Goal: Task Accomplishment & Management: Manage account settings

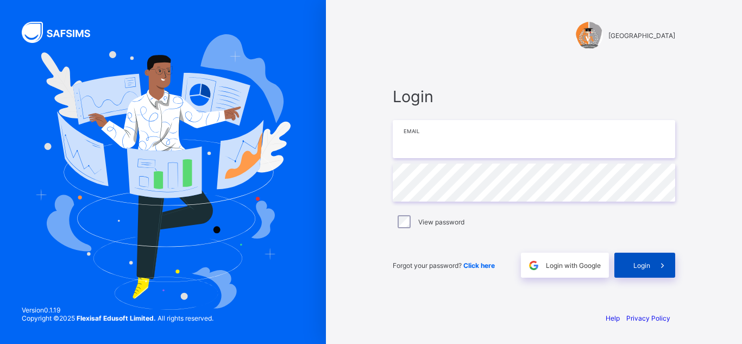
type input "**********"
click at [635, 262] on span "Login" at bounding box center [641, 265] width 17 height 8
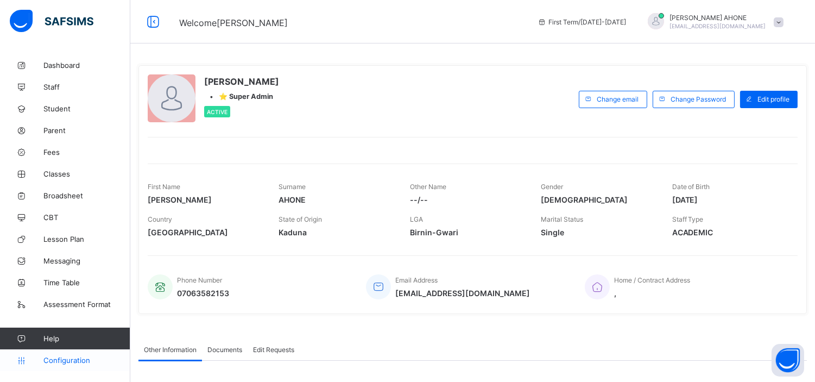
click at [71, 343] on span "Configuration" at bounding box center [86, 360] width 86 height 9
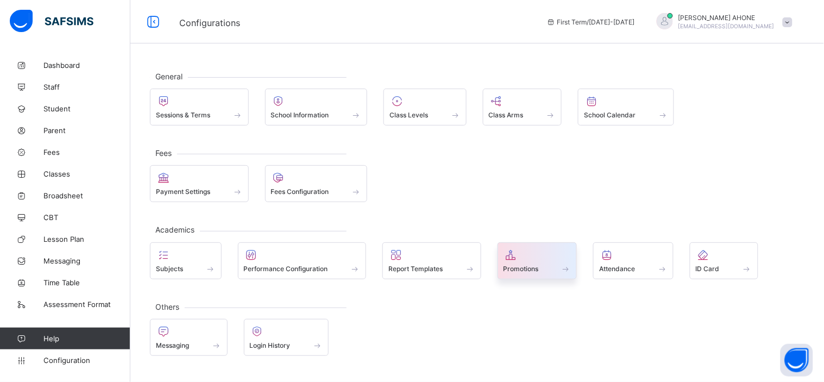
click at [529, 269] on span "Promotions" at bounding box center [521, 269] width 35 height 8
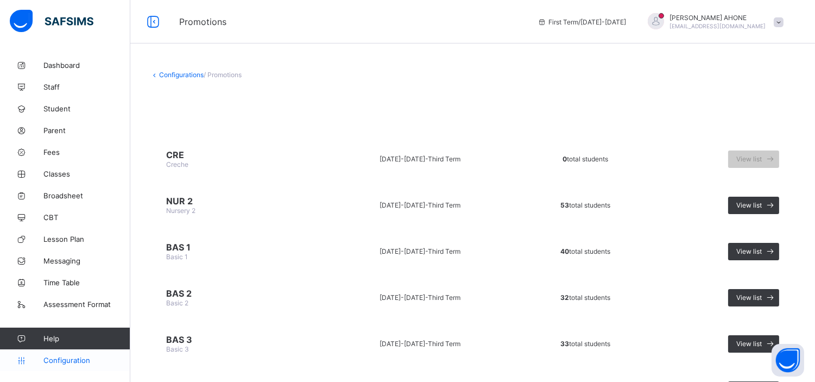
click at [79, 343] on span "Configuration" at bounding box center [86, 360] width 86 height 9
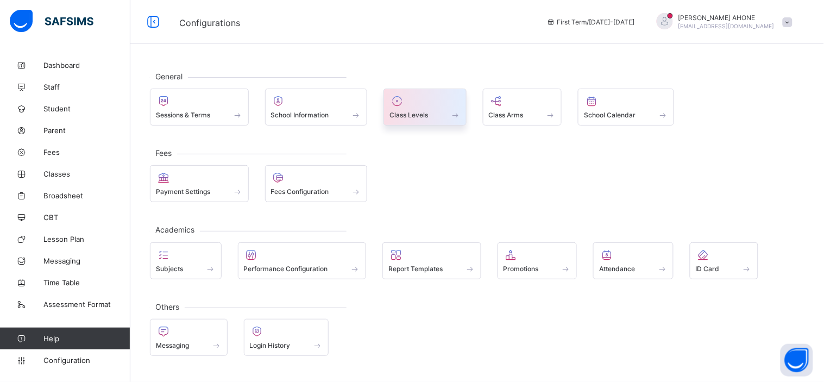
click at [411, 124] on div "Class Levels" at bounding box center [424, 107] width 83 height 37
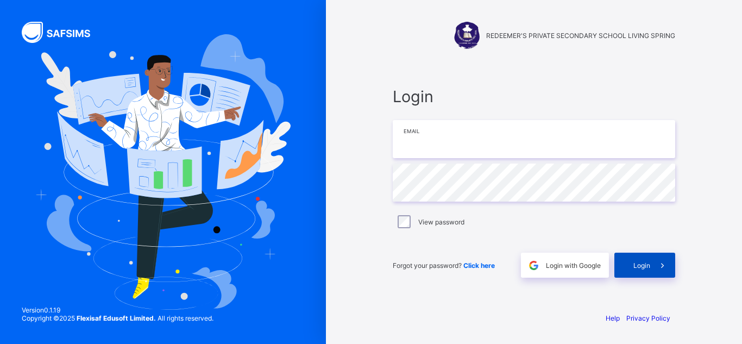
type input "**********"
click at [640, 263] on span "Login" at bounding box center [641, 265] width 17 height 8
click at [638, 266] on span "Login" at bounding box center [641, 265] width 17 height 8
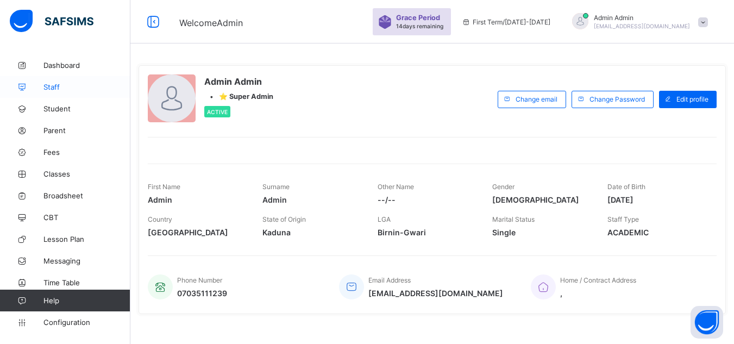
click at [50, 89] on span "Staff" at bounding box center [86, 87] width 87 height 9
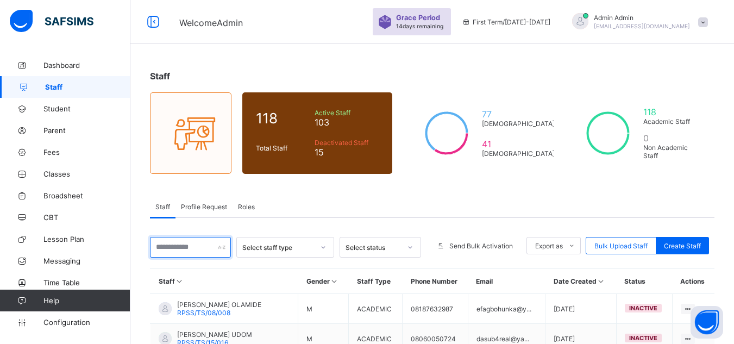
click at [186, 251] on input "text" at bounding box center [190, 247] width 81 height 21
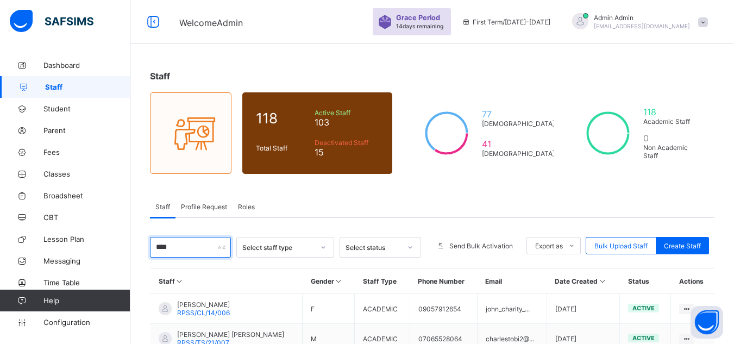
scroll to position [75, 0]
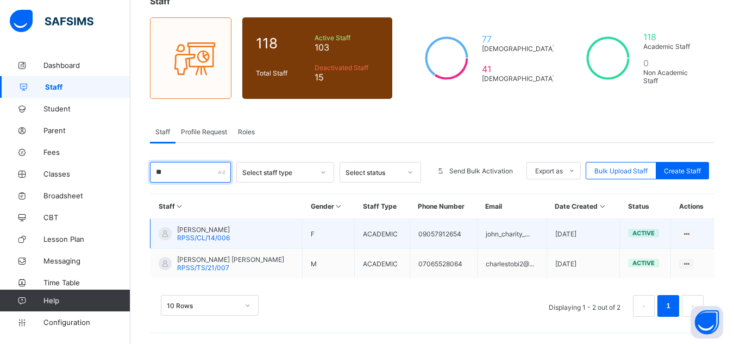
type input "*"
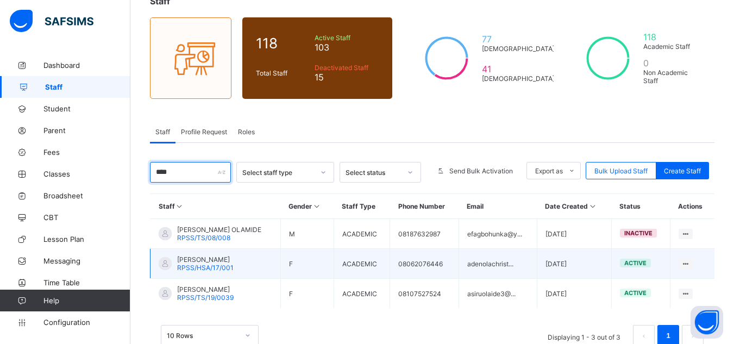
type input "****"
click at [211, 260] on span "OLAIYA CHRISTY" at bounding box center [205, 259] width 56 height 8
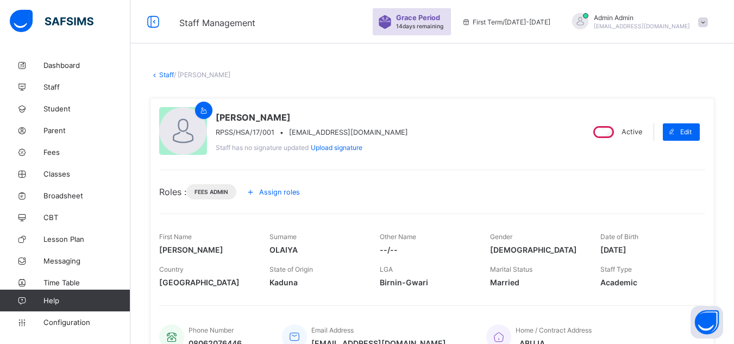
click at [294, 188] on span "Assign roles" at bounding box center [279, 192] width 41 height 8
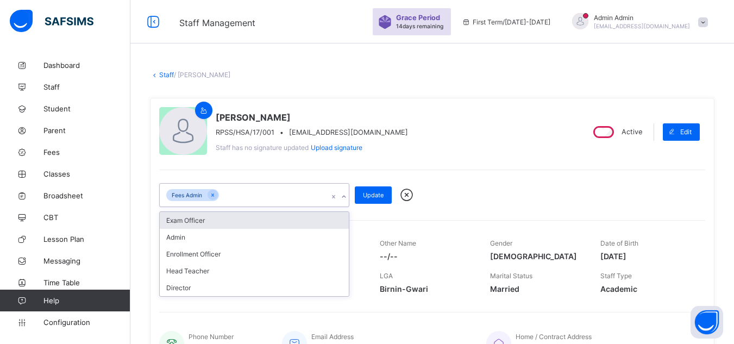
click at [342, 196] on icon at bounding box center [344, 196] width 7 height 11
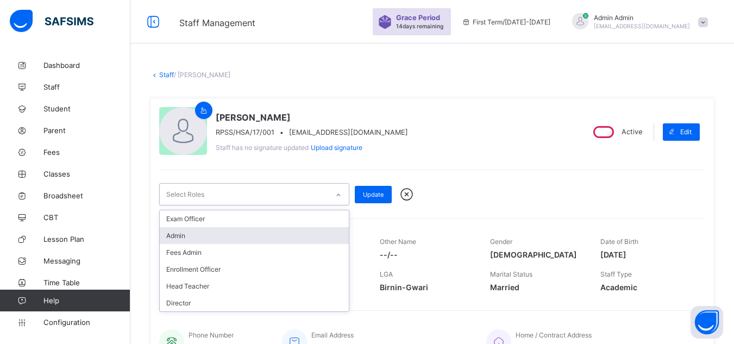
click at [187, 233] on div "Admin" at bounding box center [254, 235] width 189 height 17
click at [198, 236] on div "Fees Admin" at bounding box center [254, 237] width 189 height 17
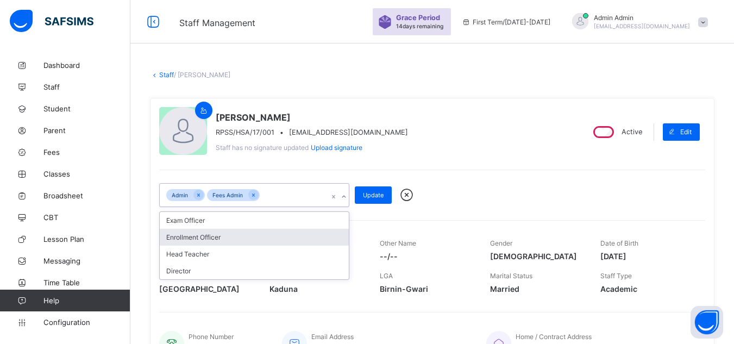
click at [203, 238] on div "Enrollment Officer" at bounding box center [254, 237] width 189 height 17
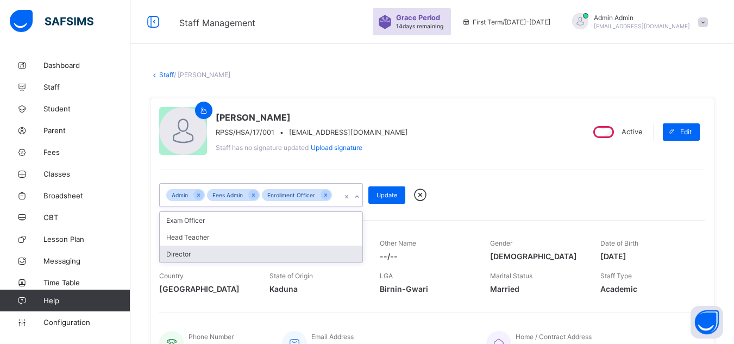
click at [196, 254] on div "Director" at bounding box center [261, 254] width 203 height 17
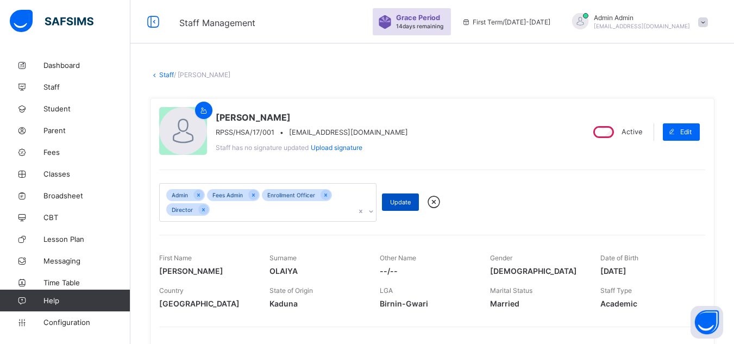
click at [402, 200] on span "Update" at bounding box center [400, 202] width 21 height 8
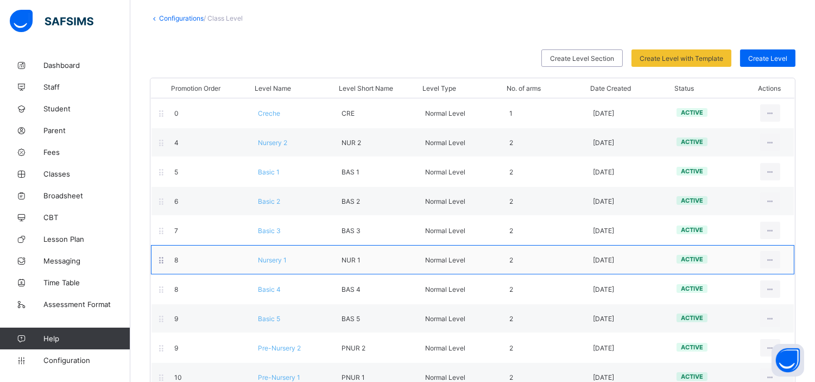
scroll to position [58, 0]
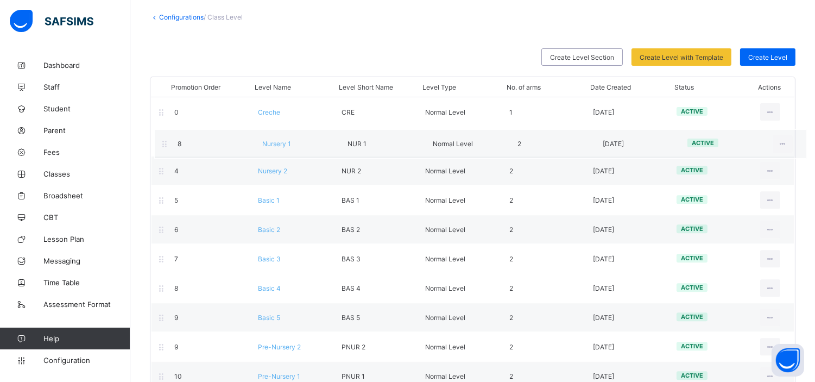
drag, startPoint x: 275, startPoint y: 261, endPoint x: 278, endPoint y: 142, distance: 119.0
click at [278, 142] on div "Promotion Order Level Name Level Short Name Level Type No. of arms Date Created…" at bounding box center [473, 307] width 646 height 461
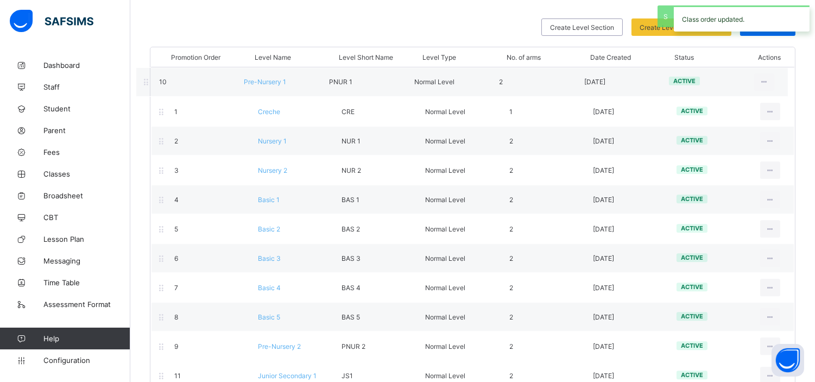
scroll to position [84, 0]
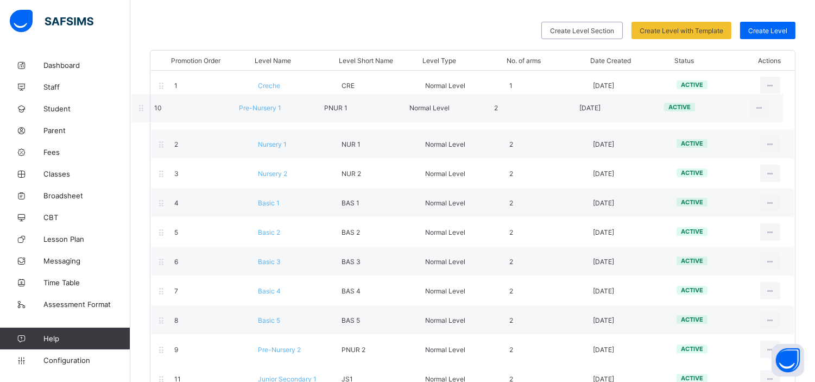
drag, startPoint x: 272, startPoint y: 313, endPoint x: 251, endPoint y: 89, distance: 225.2
click at [251, 89] on div "Promotion Order Level Name Level Short Name Level Type No. of arms Date Created…" at bounding box center [473, 280] width 646 height 461
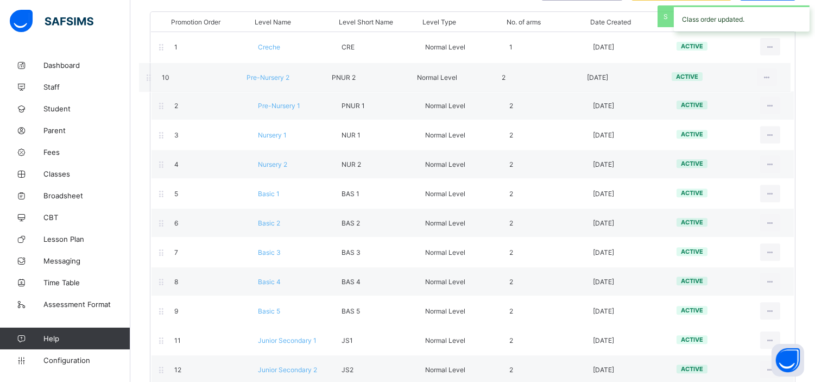
scroll to position [121, 0]
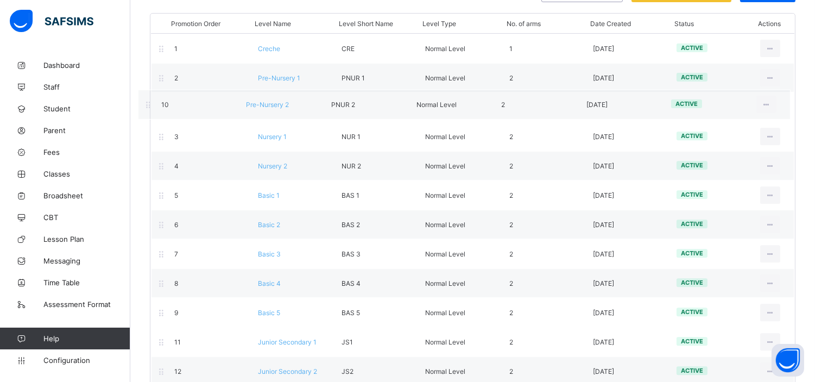
drag, startPoint x: 292, startPoint y: 261, endPoint x: 278, endPoint y: 93, distance: 167.9
click at [278, 93] on div "Promotion Order Level Name Level Short Name Level Type No. of arms Date Created…" at bounding box center [473, 243] width 646 height 461
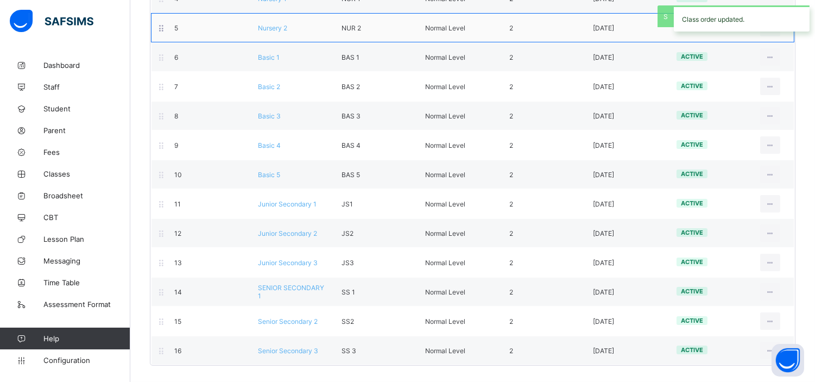
scroll to position [0, 0]
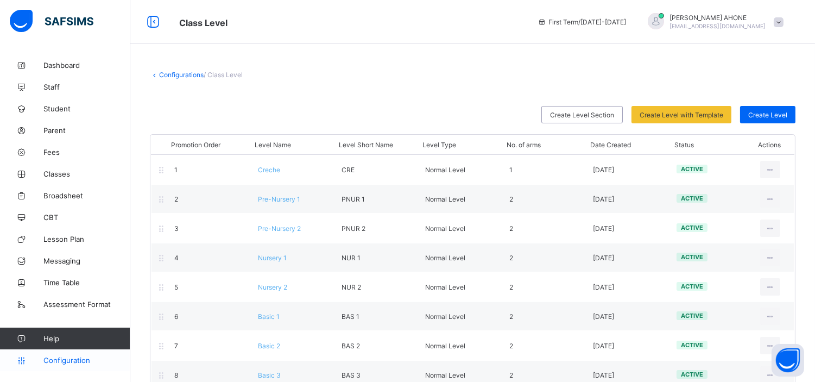
click at [77, 364] on link "Configuration" at bounding box center [65, 360] width 130 height 22
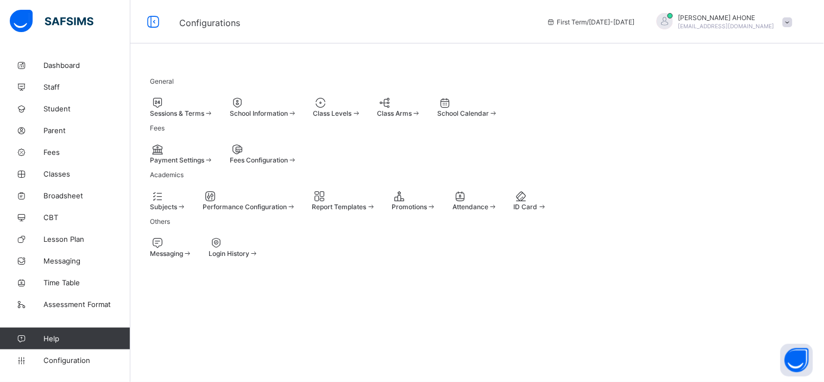
click at [427, 211] on span "Promotions" at bounding box center [409, 207] width 35 height 8
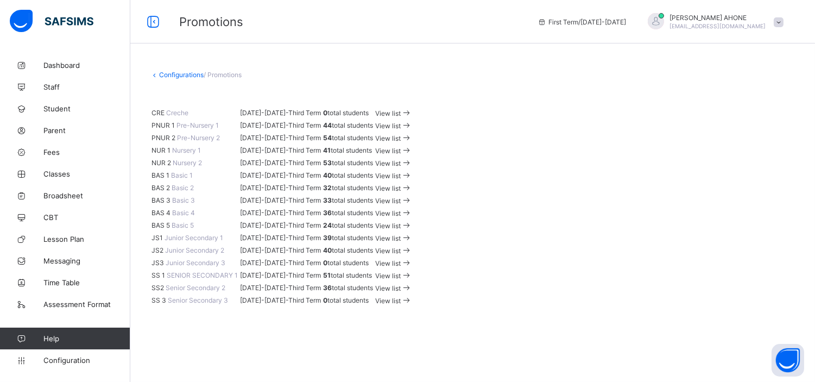
scroll to position [62, 0]
click at [401, 130] on span "View list" at bounding box center [388, 126] width 26 height 8
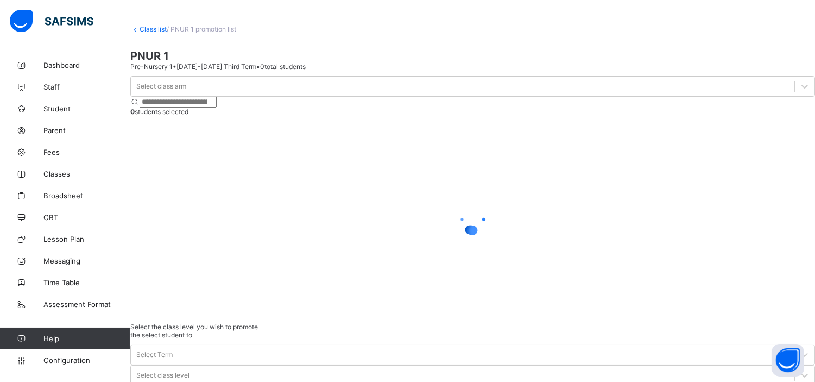
scroll to position [42, 0]
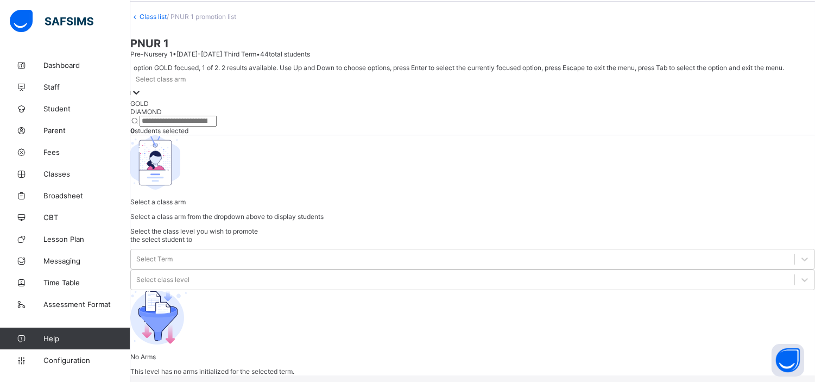
click at [218, 87] on div "Select class arm" at bounding box center [472, 79] width 685 height 15
click at [198, 108] on div "GOLD" at bounding box center [472, 103] width 685 height 8
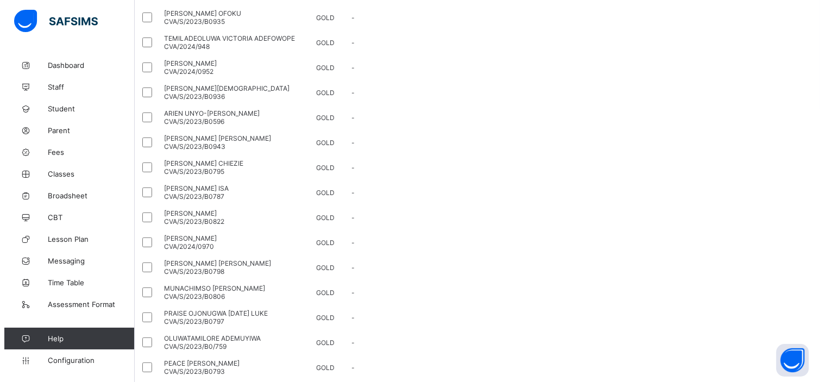
scroll to position [168, 0]
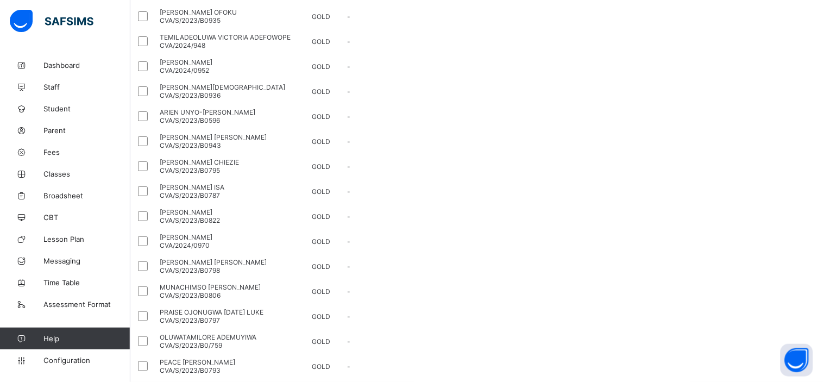
scroll to position [24, 0]
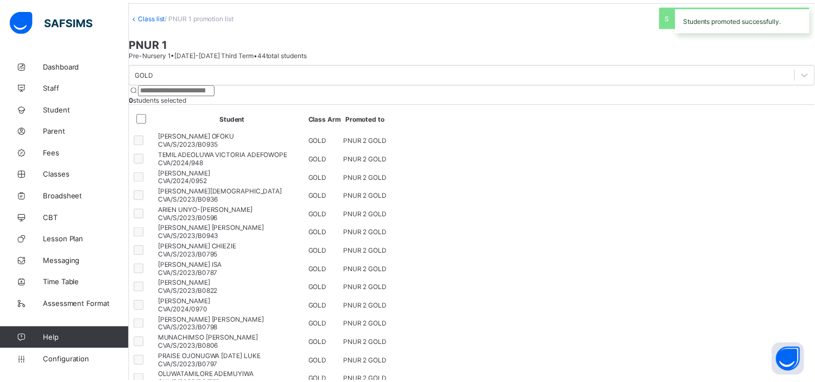
scroll to position [168, 0]
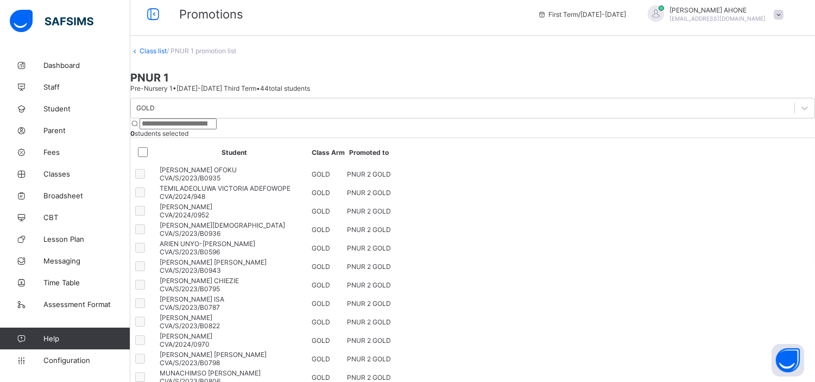
scroll to position [7, 0]
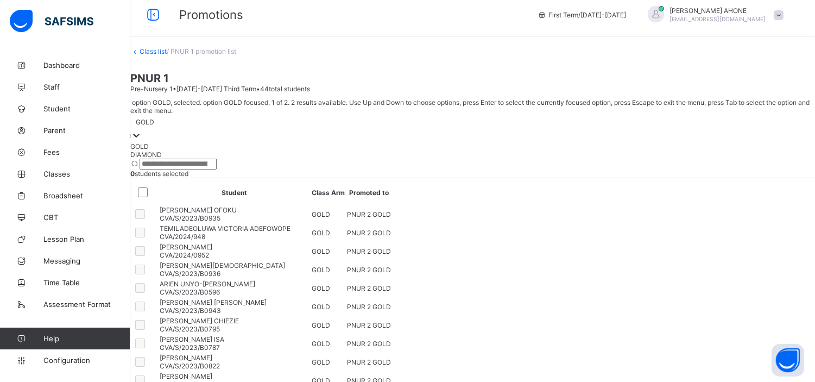
click at [154, 118] on div "GOLD" at bounding box center [145, 122] width 18 height 8
click at [200, 155] on div "DIAMOND" at bounding box center [472, 154] width 685 height 8
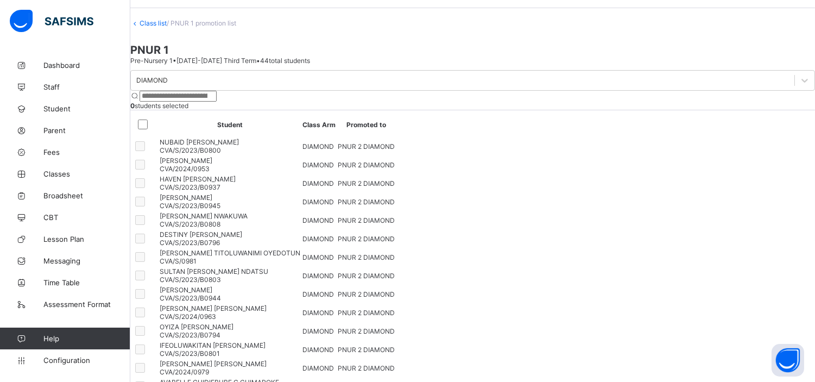
scroll to position [36, 0]
click at [167, 27] on link "Class list" at bounding box center [153, 22] width 27 height 8
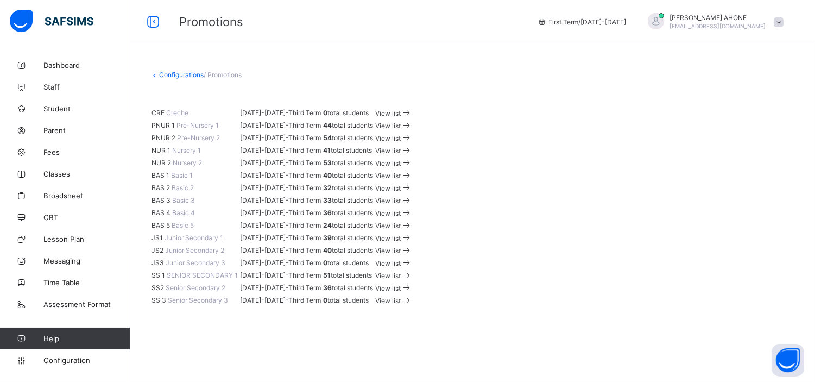
scroll to position [79, 0]
click at [401, 142] on span "View list" at bounding box center [388, 138] width 26 height 8
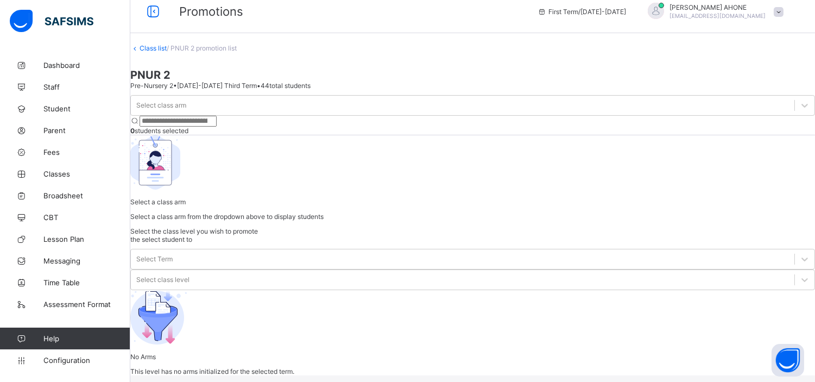
scroll to position [42, 0]
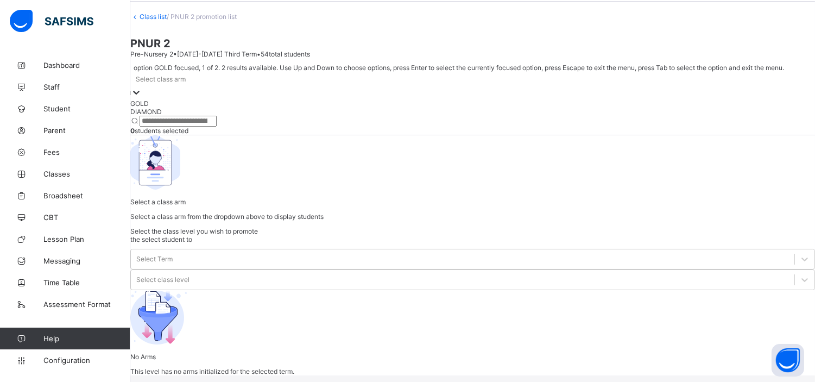
click at [186, 84] on div "Select class arm" at bounding box center [161, 79] width 50 height 8
click at [197, 108] on div "GOLD" at bounding box center [472, 103] width 685 height 8
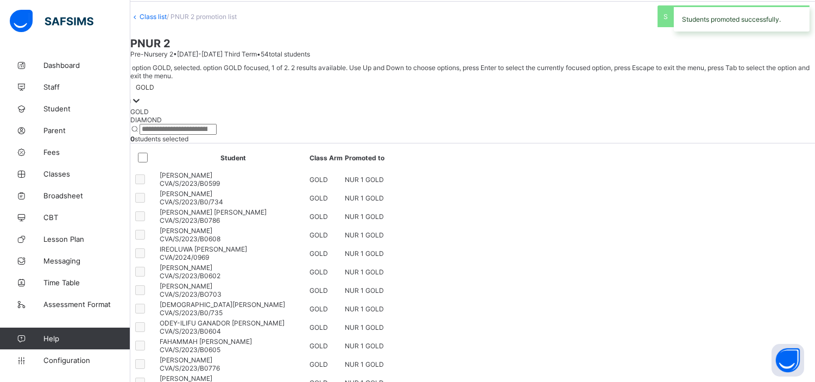
click at [154, 92] on div "GOLD" at bounding box center [145, 88] width 18 height 8
click at [183, 124] on div "DIAMOND" at bounding box center [472, 120] width 685 height 8
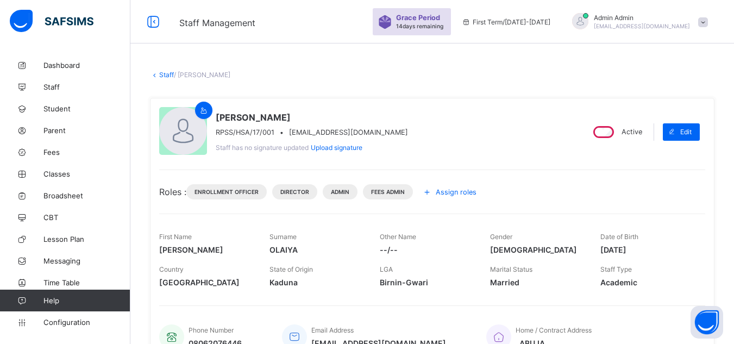
click at [364, 73] on div "Staff / [PERSON_NAME]" at bounding box center [432, 75] width 564 height 8
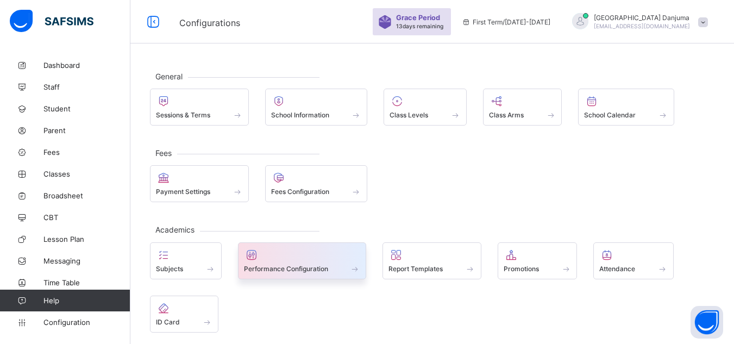
click at [292, 268] on span "Performance Configuration" at bounding box center [286, 269] width 84 height 8
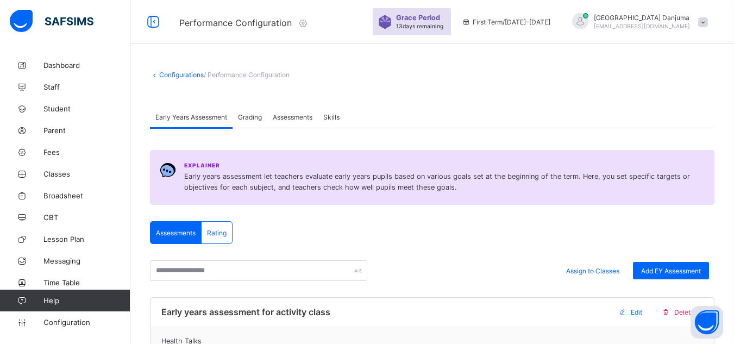
click at [305, 119] on span "Assessments" at bounding box center [293, 117] width 40 height 8
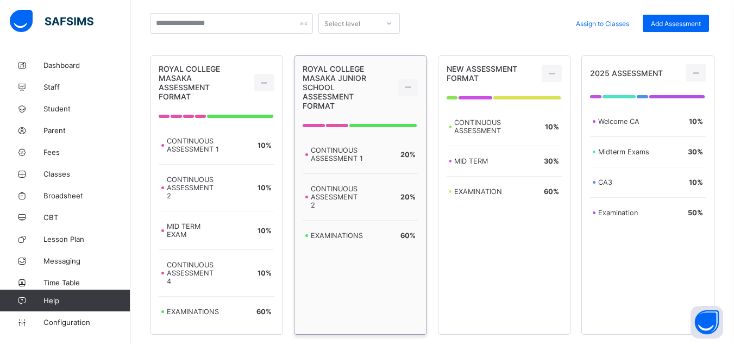
scroll to position [197, 0]
click at [58, 324] on span "Configuration" at bounding box center [86, 322] width 86 height 9
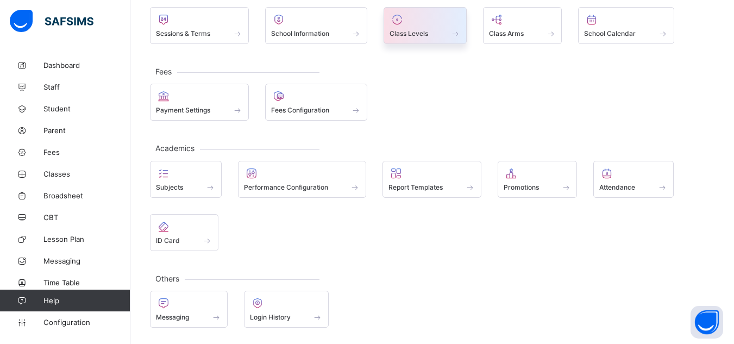
click at [404, 36] on span "Class Levels" at bounding box center [408, 33] width 39 height 8
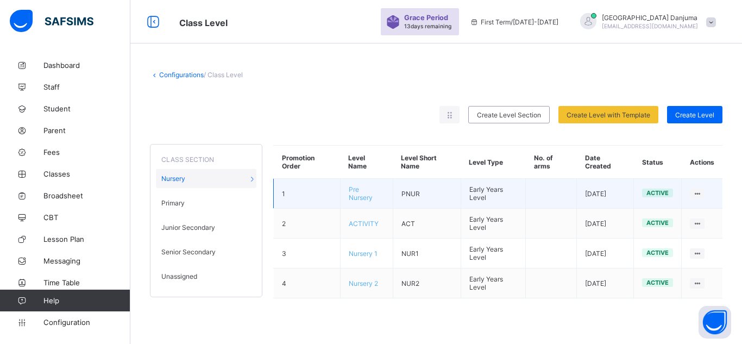
click at [357, 198] on span "Pre Nursery" at bounding box center [361, 193] width 24 height 16
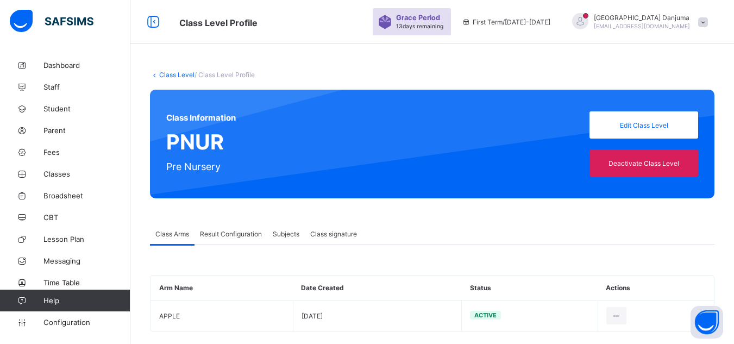
scroll to position [15, 0]
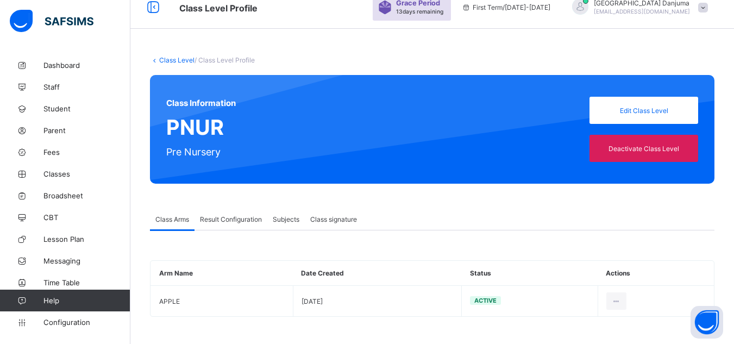
click at [183, 61] on link "Class Level" at bounding box center [176, 60] width 35 height 8
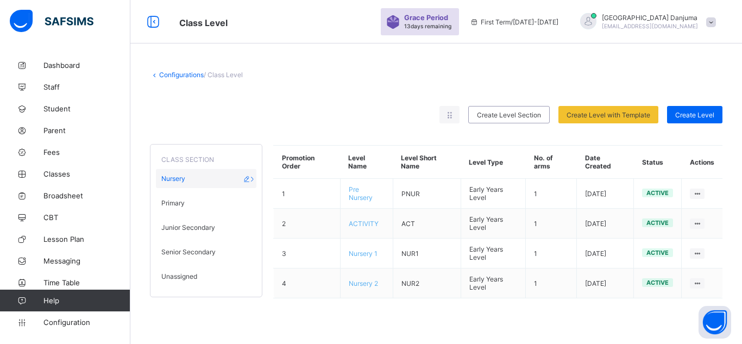
click at [173, 181] on span "Nursery" at bounding box center [173, 178] width 24 height 8
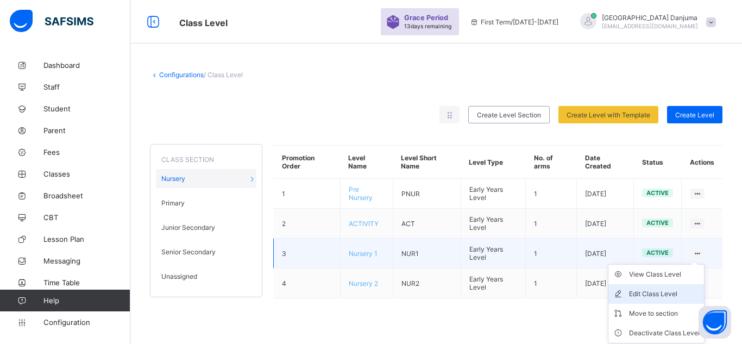
click at [666, 293] on div "Edit Class Level" at bounding box center [664, 293] width 71 height 11
type input "*********"
type input "****"
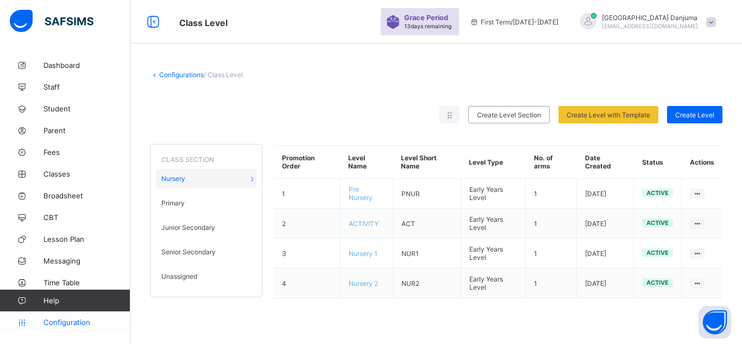
click at [64, 322] on span "Configuration" at bounding box center [86, 322] width 86 height 9
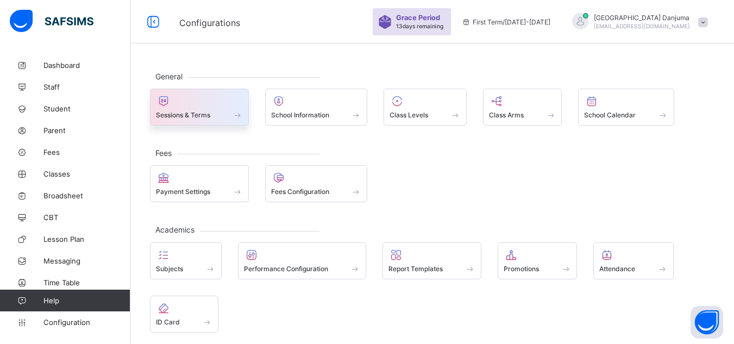
click at [197, 119] on div "Sessions & Terms" at bounding box center [199, 114] width 87 height 9
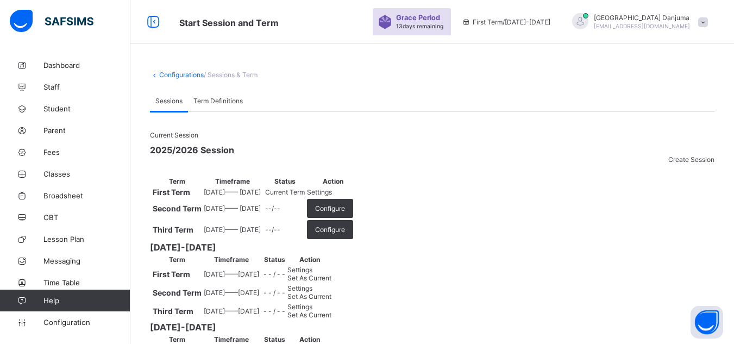
click at [332, 196] on span "Settings" at bounding box center [319, 192] width 25 height 8
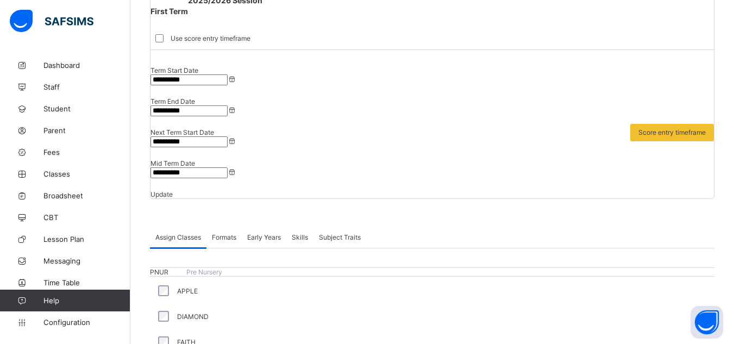
scroll to position [109, 0]
click at [257, 232] on span "Early Years" at bounding box center [264, 236] width 34 height 8
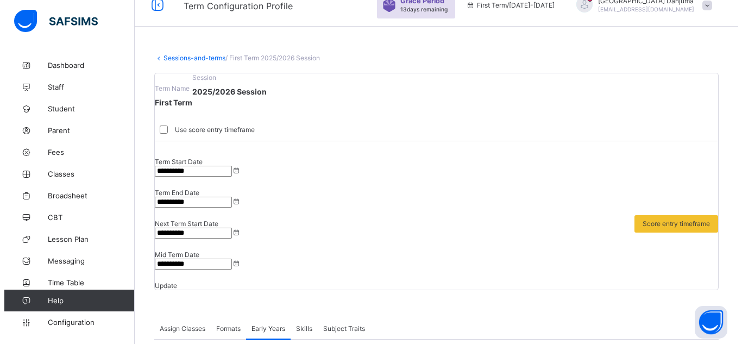
scroll to position [0, 0]
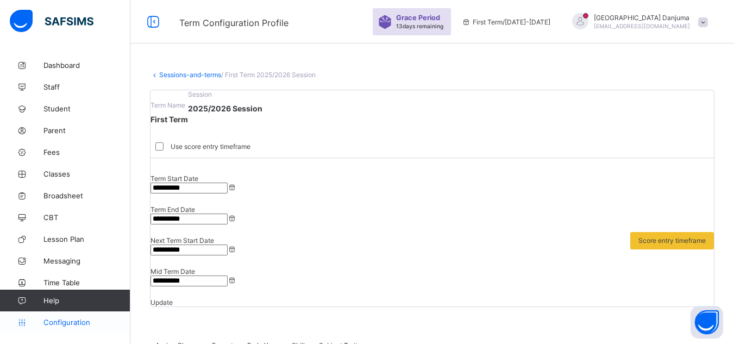
click at [69, 324] on span "Configuration" at bounding box center [86, 322] width 86 height 9
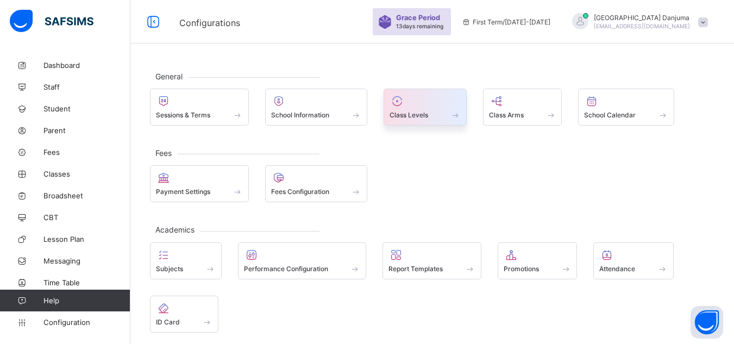
click at [422, 116] on span "Class Levels" at bounding box center [408, 115] width 39 height 8
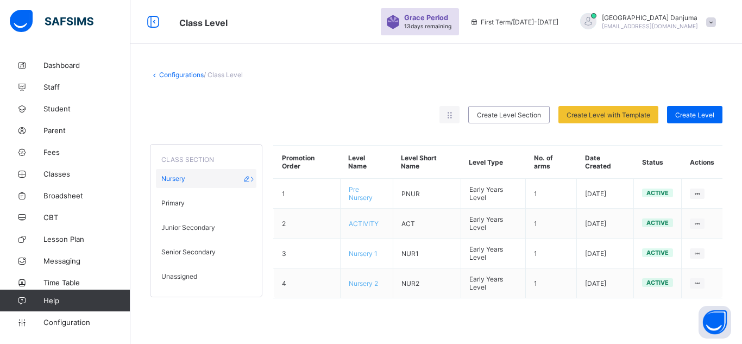
click at [177, 178] on span "Nursery" at bounding box center [173, 178] width 24 height 8
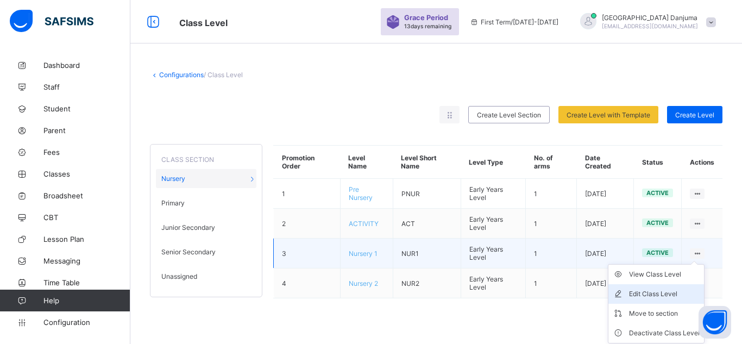
click at [669, 292] on div "Edit Class Level" at bounding box center [664, 293] width 71 height 11
type input "*********"
type input "****"
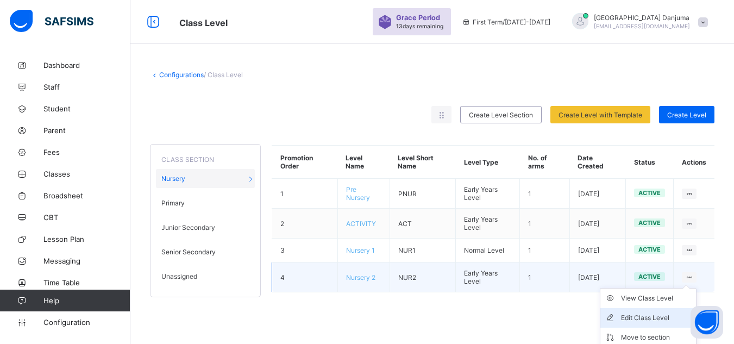
click at [664, 318] on div "Edit Class Level" at bounding box center [656, 317] width 71 height 11
type input "*********"
type input "****"
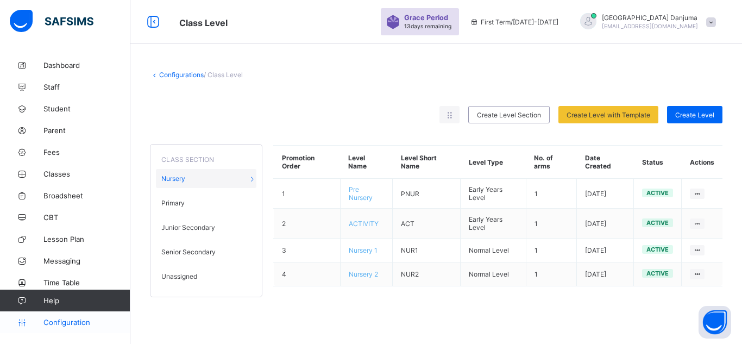
click at [74, 322] on span "Configuration" at bounding box center [86, 322] width 86 height 9
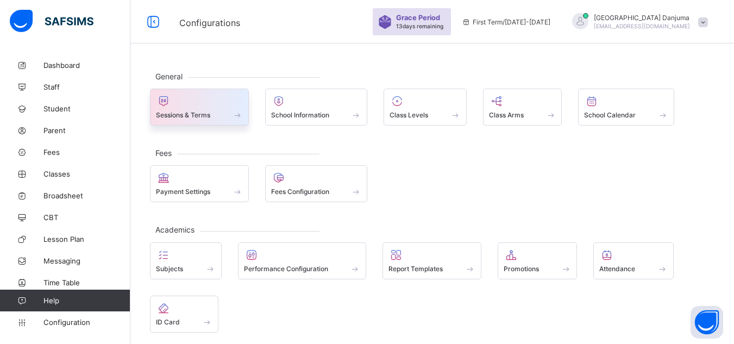
click at [200, 119] on span "Sessions & Terms" at bounding box center [183, 115] width 54 height 8
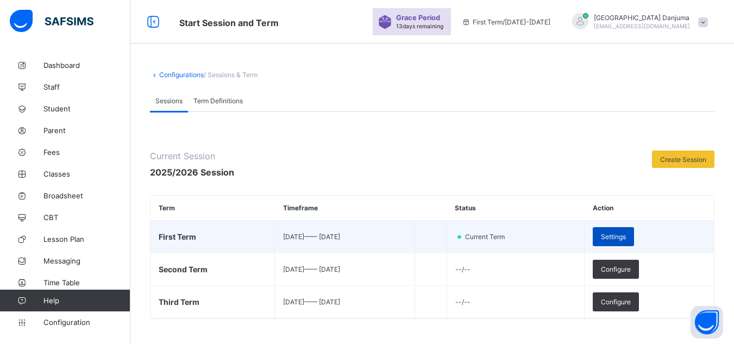
click at [626, 235] on span "Settings" at bounding box center [613, 236] width 25 height 8
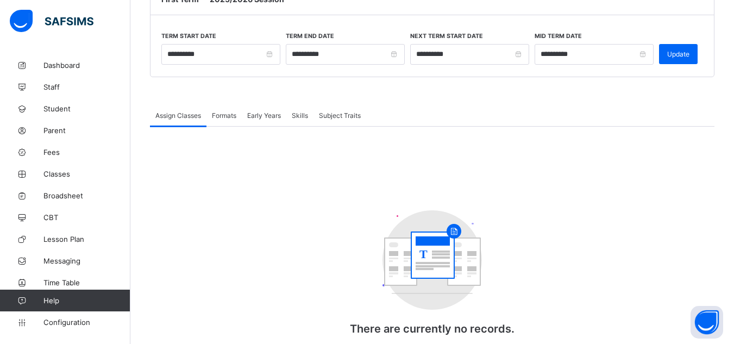
scroll to position [142, 0]
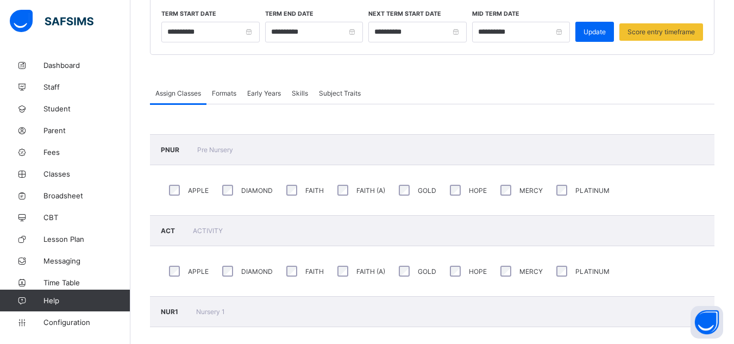
click at [231, 95] on span "Formats" at bounding box center [224, 93] width 24 height 8
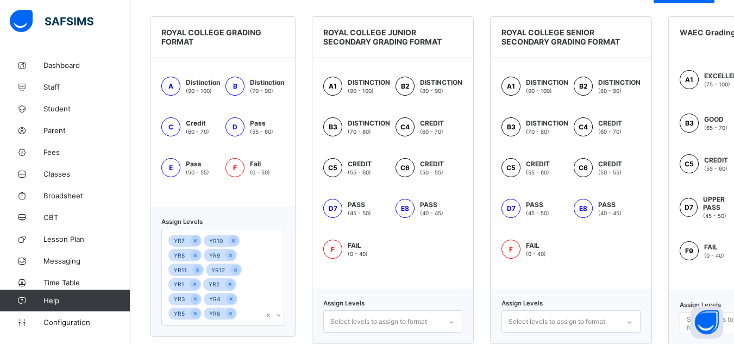
scroll to position [342, 0]
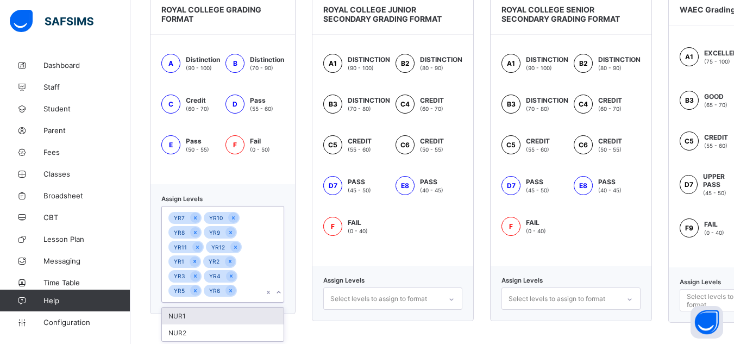
click at [279, 293] on icon at bounding box center [278, 292] width 4 height 2
click at [305, 269] on div "ROYAL COLLEGE GRADING FORMAT A Distinction (90 - 100) B Distinction (70 - 90) C…" at bounding box center [432, 157] width 564 height 329
click at [276, 292] on icon at bounding box center [278, 292] width 7 height 11
click at [191, 319] on div "NUR1" at bounding box center [223, 315] width 122 height 17
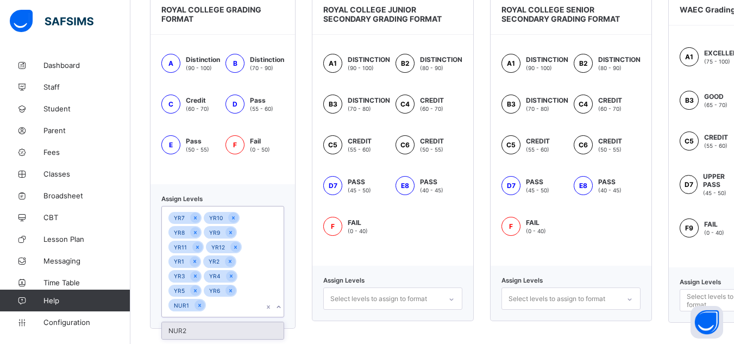
click at [195, 331] on div "NUR2" at bounding box center [223, 330] width 122 height 17
click at [304, 326] on div "ROYAL COLLEGE GRADING FORMAT A Distinction (90 - 100) B Distinction (70 - 90) C…" at bounding box center [432, 160] width 564 height 335
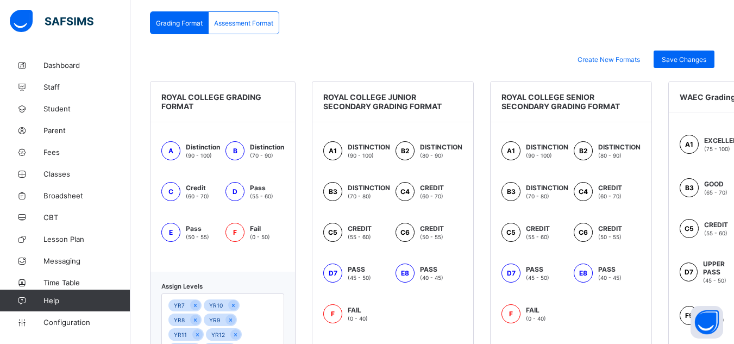
scroll to position [254, 0]
click at [682, 60] on span "Save Changes" at bounding box center [684, 60] width 45 height 8
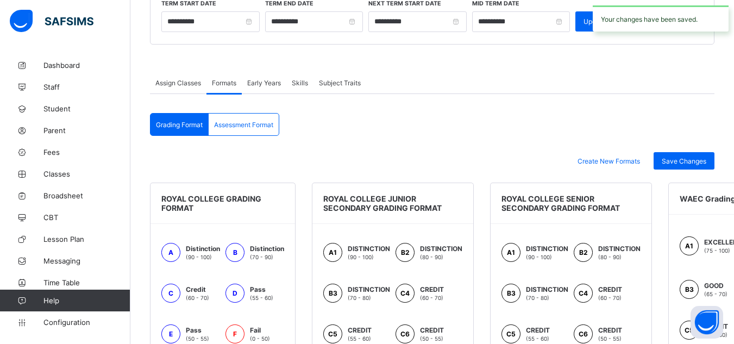
scroll to position [152, 0]
click at [245, 129] on div "Assessment Format" at bounding box center [244, 125] width 70 height 22
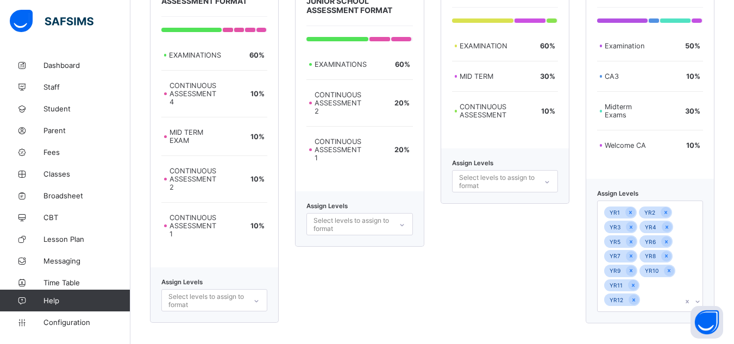
scroll to position [370, 0]
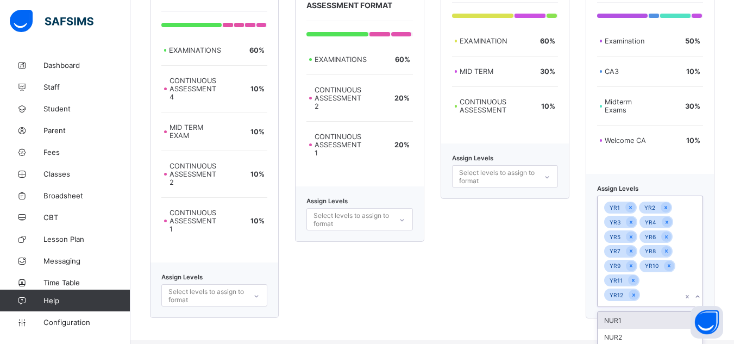
click at [702, 301] on div at bounding box center [697, 296] width 10 height 17
click at [636, 322] on div "NUR1" at bounding box center [649, 320] width 105 height 17
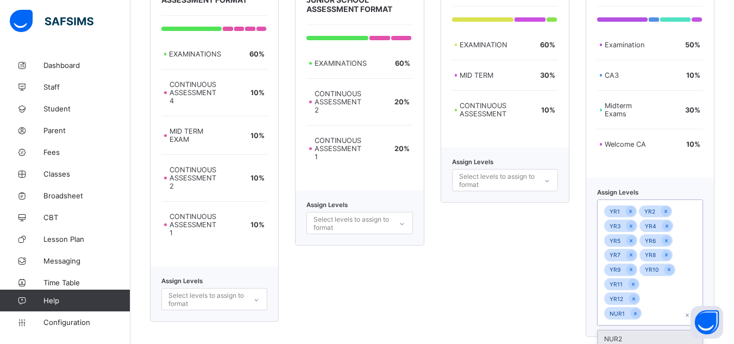
click at [636, 330] on div "NUR2" at bounding box center [649, 338] width 105 height 17
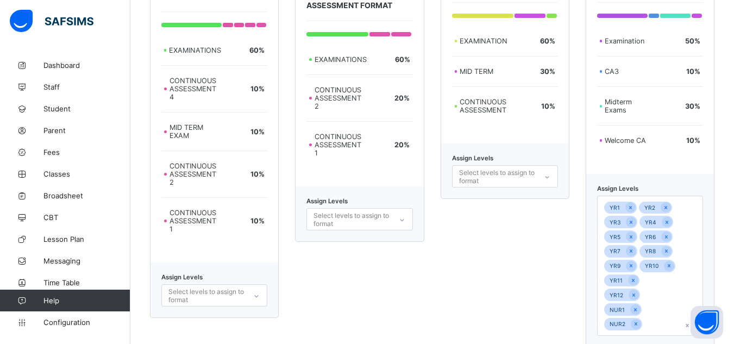
click at [529, 275] on div "NEW ASSESSMENT FORMAT EXAMINATION 60 % MID TERM 30 % CONTINUOUS ASSESSMENT 10 %…" at bounding box center [504, 156] width 129 height 382
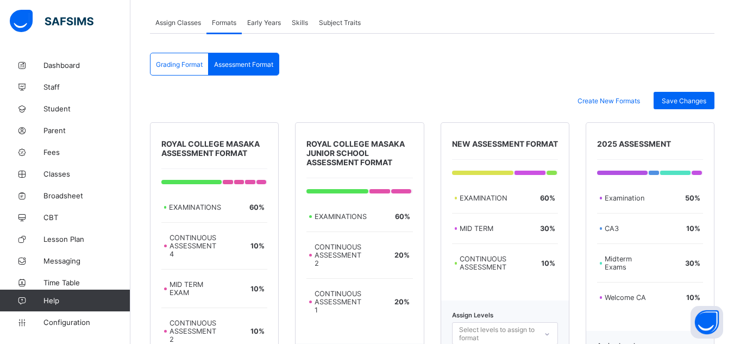
scroll to position [212, 0]
click at [697, 104] on span "Save Changes" at bounding box center [684, 101] width 45 height 8
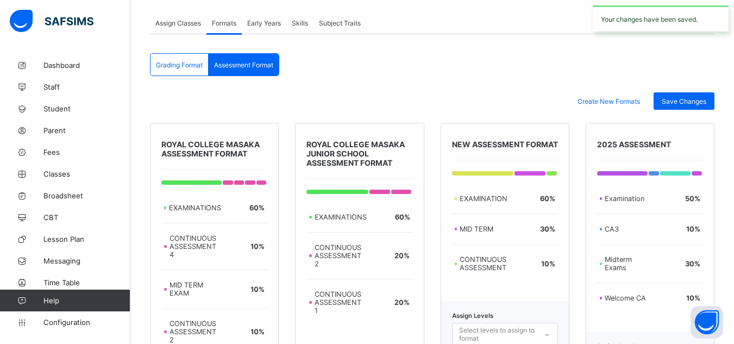
click at [300, 23] on span "Skills" at bounding box center [300, 23] width 16 height 8
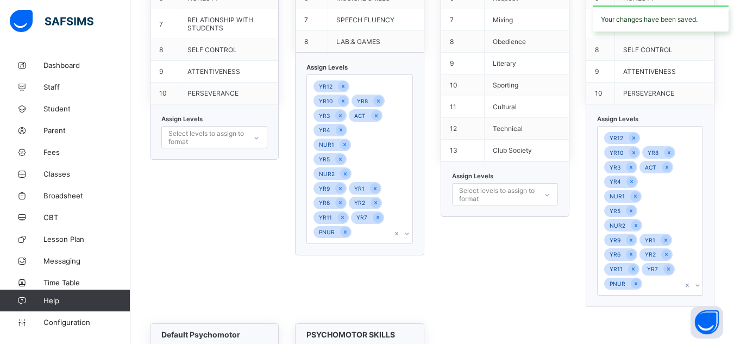
scroll to position [501, 0]
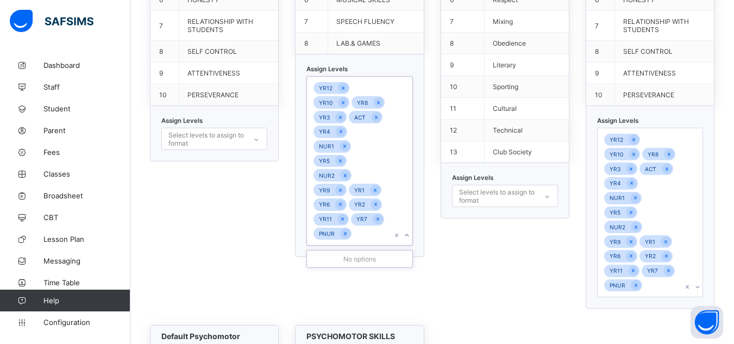
click at [410, 230] on icon at bounding box center [407, 235] width 7 height 11
click at [458, 242] on div "PSYCHOMOTOR SKILLS S/N Skill 1 Punctuality 2 Neatness 3 Leadership 4 Demeanour …" at bounding box center [504, 71] width 129 height 475
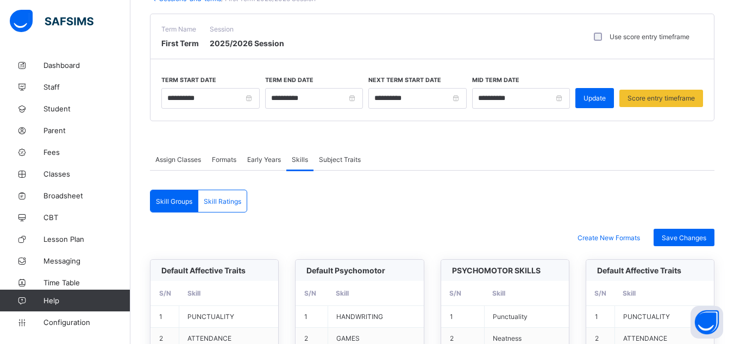
scroll to position [0, 0]
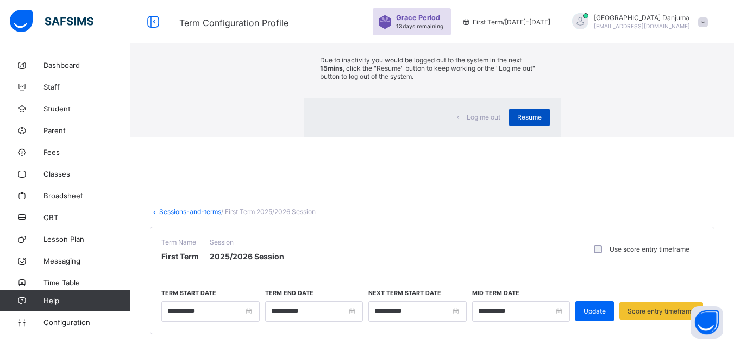
click at [517, 121] on span "Resume" at bounding box center [529, 117] width 24 height 8
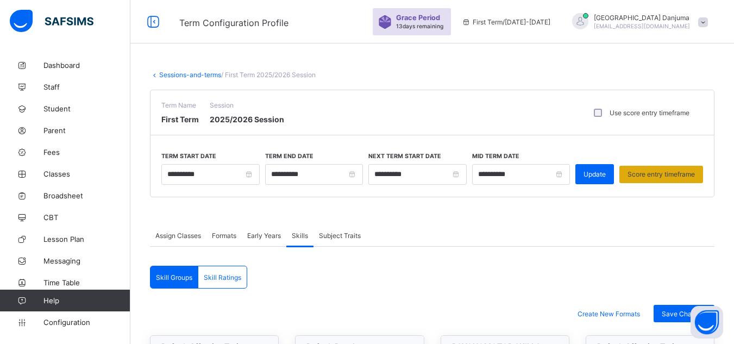
click at [670, 175] on span "Score entry timeframe" at bounding box center [660, 174] width 67 height 8
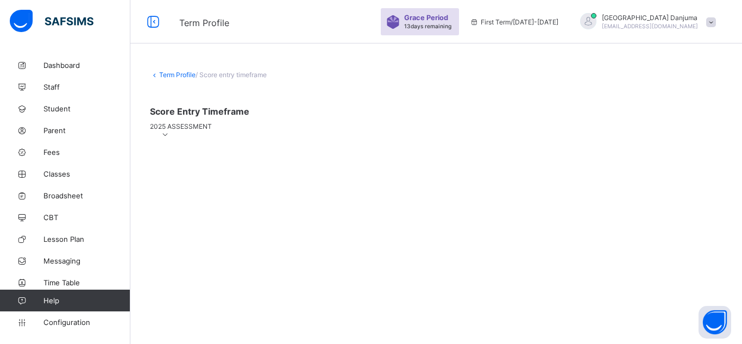
click at [170, 139] on icon at bounding box center [165, 134] width 9 height 8
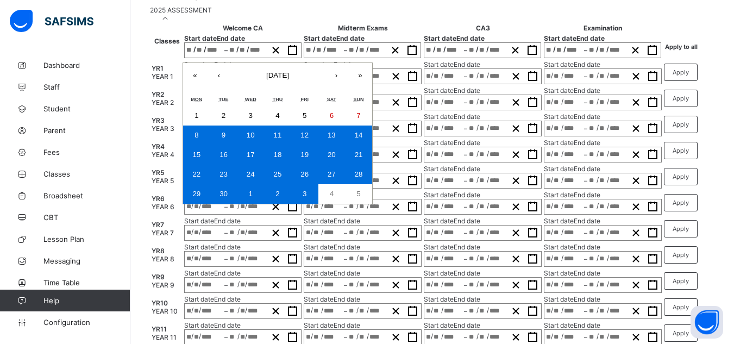
click at [213, 84] on div "**********" at bounding box center [242, 76] width 117 height 16
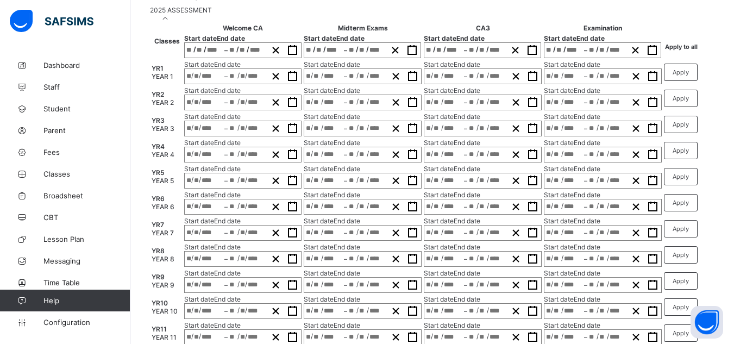
click at [138, 48] on div "**********" at bounding box center [431, 189] width 603 height 503
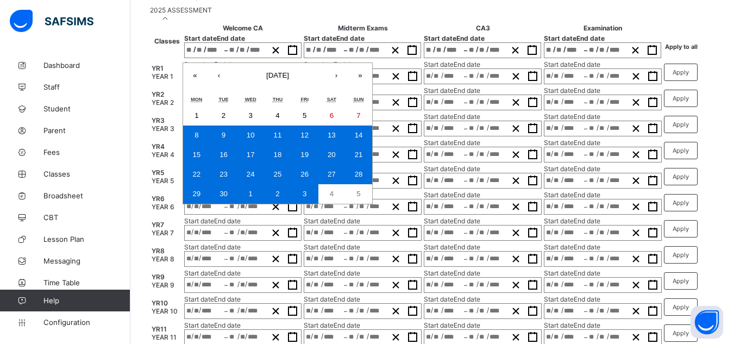
click at [212, 84] on div "**********" at bounding box center [242, 76] width 117 height 16
click at [212, 110] on div "**********" at bounding box center [242, 103] width 117 height 16
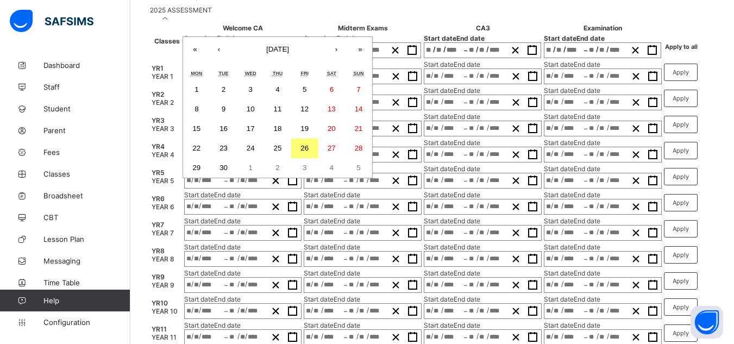
click at [216, 58] on div "/ / – / / « ‹ [DATE] › » Mon Tue Wed Thu Fri Sat Sun 1 2 3 4 5 6 7 8 9 10 11 12…" at bounding box center [242, 50] width 117 height 16
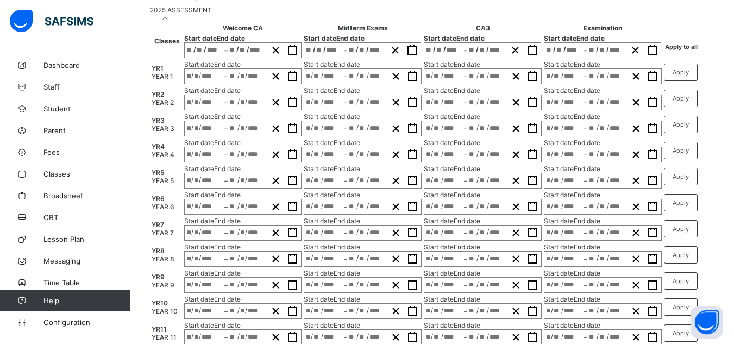
click at [381, 20] on div "2025 ASSESSMENT" at bounding box center [432, 14] width 564 height 16
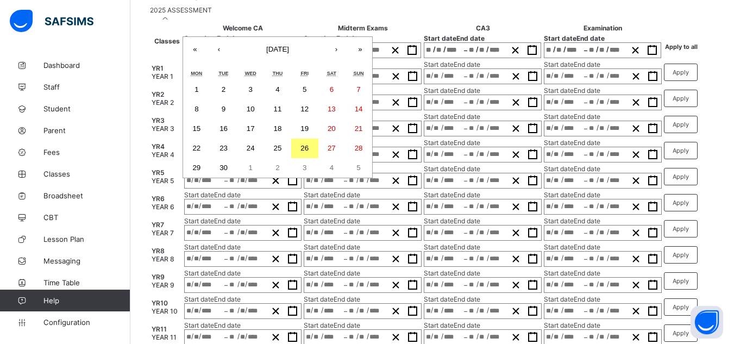
click at [212, 58] on div "/ / – / / « ‹ [DATE] › » Mon Tue Wed Thu Fri Sat Sun 1 2 3 4 5 6 7 8 9 10 11 12…" at bounding box center [242, 50] width 117 height 16
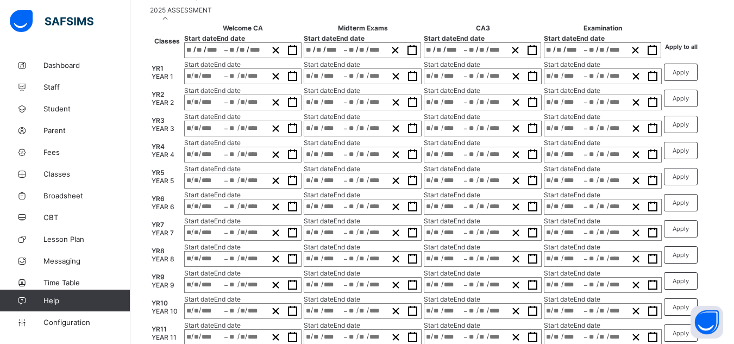
click at [449, 22] on div "2025 ASSESSMENT" at bounding box center [432, 14] width 564 height 16
